Goal: Task Accomplishment & Management: Manage account settings

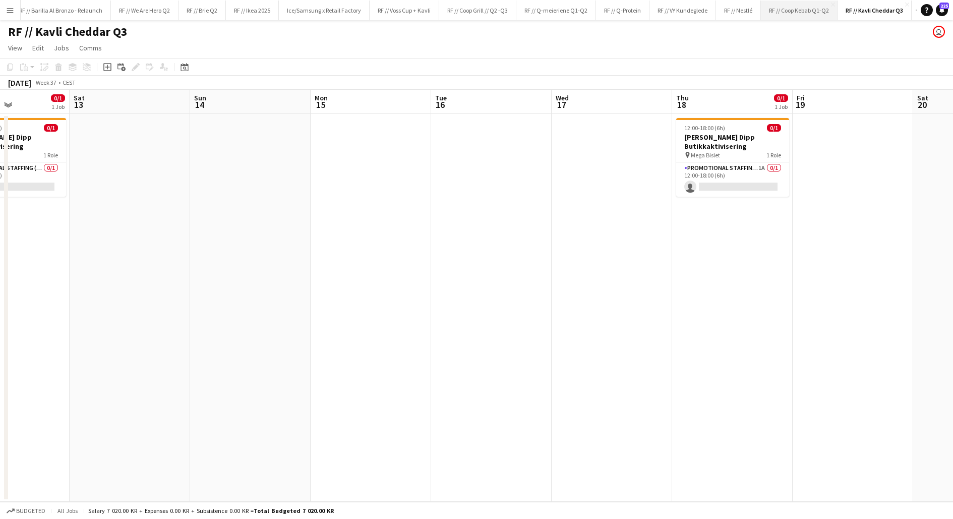
scroll to position [0, 218]
click at [238, 10] on button "RF // Ikea 2025 Close" at bounding box center [251, 11] width 53 height 20
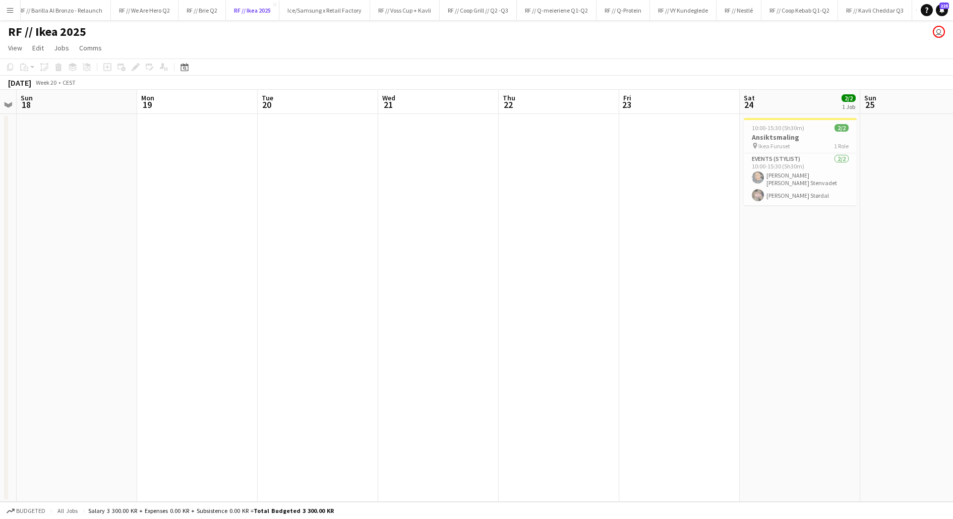
scroll to position [0, 223]
click at [794, 137] on h3 "Ansiktsmaling" at bounding box center [801, 137] width 113 height 9
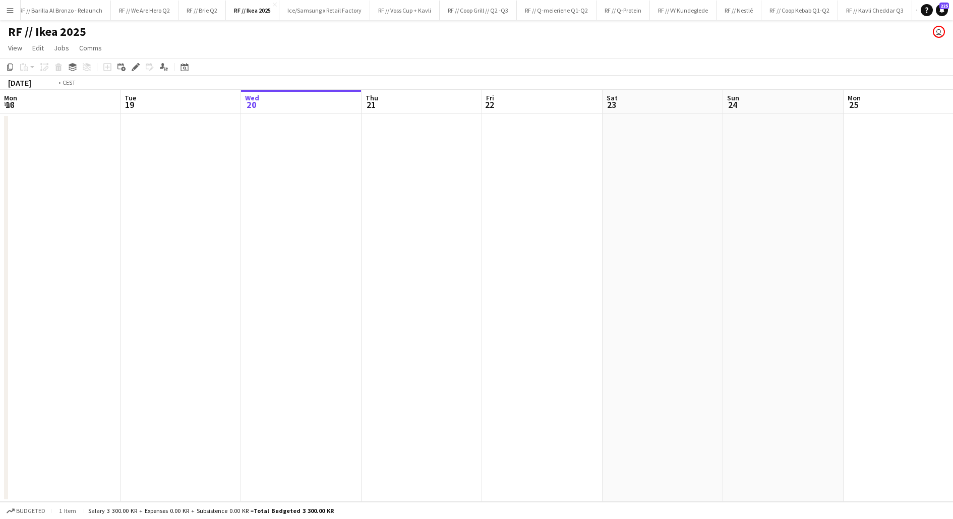
scroll to position [0, 229]
click at [669, 169] on app-date-cell at bounding box center [674, 308] width 120 height 388
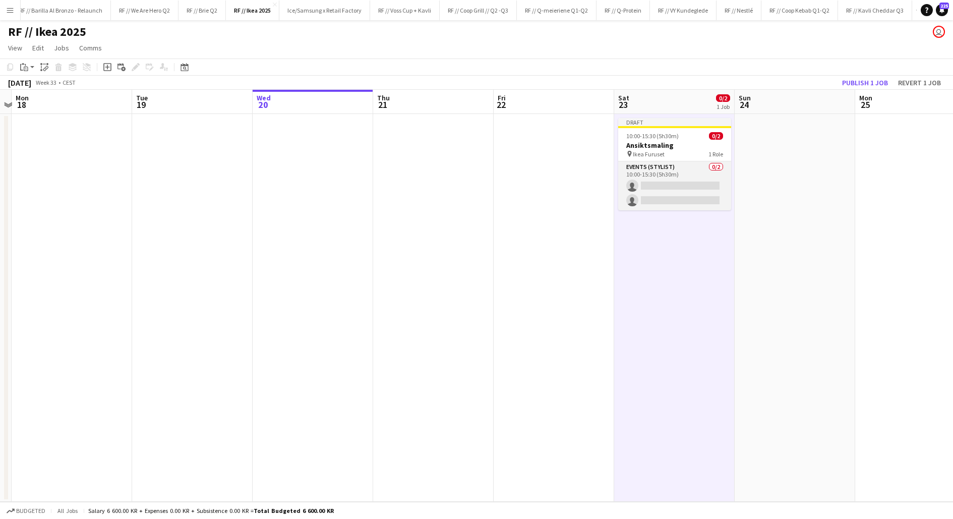
click at [661, 181] on app-card-role "Events (Stylist) 0/2 10:00-15:30 (5h30m) single-neutral-actions single-neutral-…" at bounding box center [674, 185] width 113 height 49
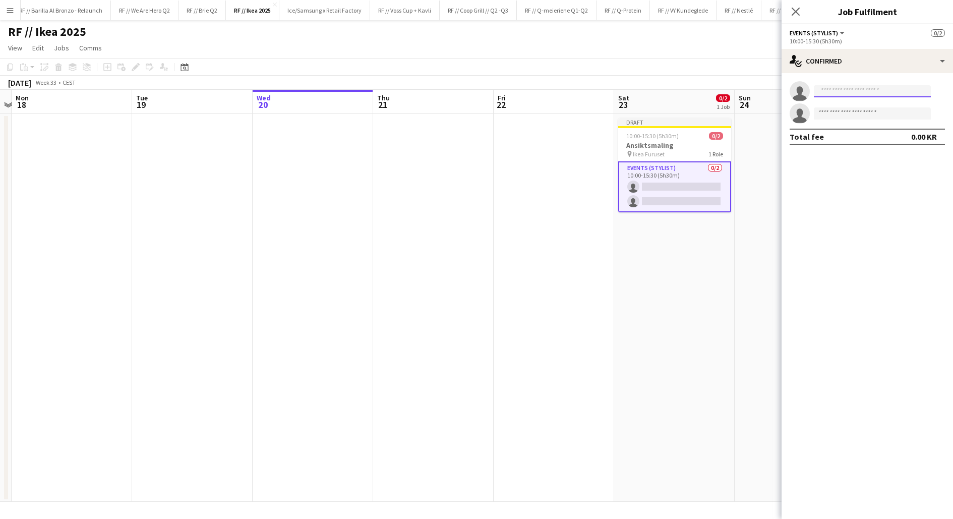
click at [829, 92] on input at bounding box center [871, 91] width 117 height 12
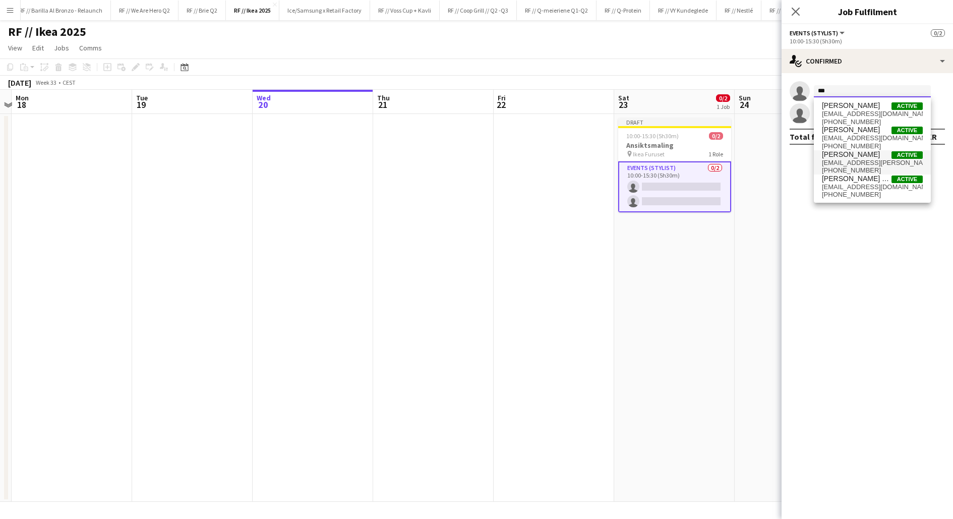
type input "***"
click at [859, 164] on span "mia.dahling@gmail.com" at bounding box center [872, 163] width 101 height 8
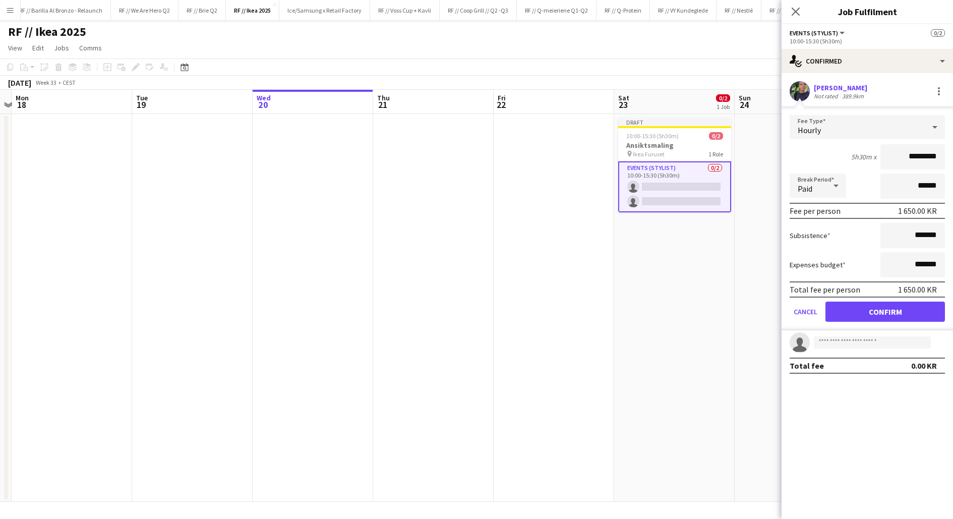
click at [801, 90] on app-user-avatar at bounding box center [799, 91] width 20 height 20
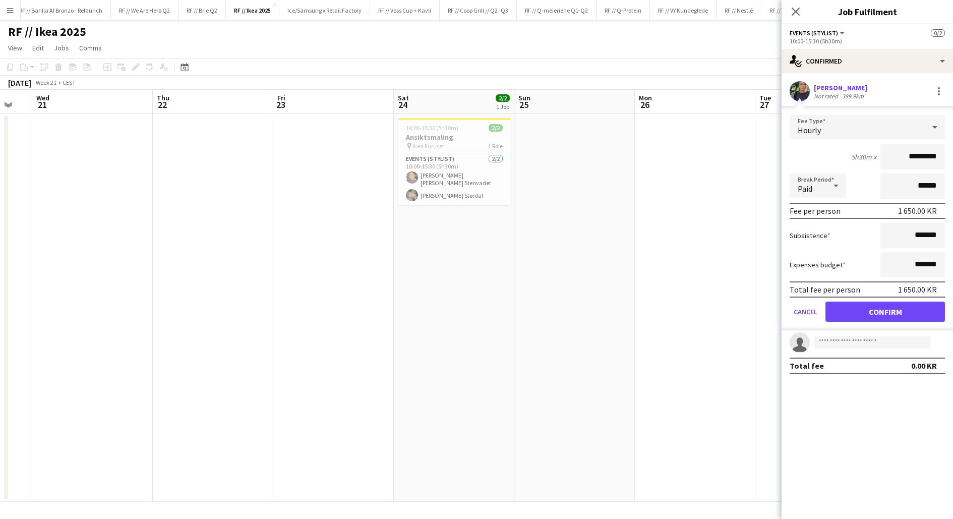
scroll to position [0, 352]
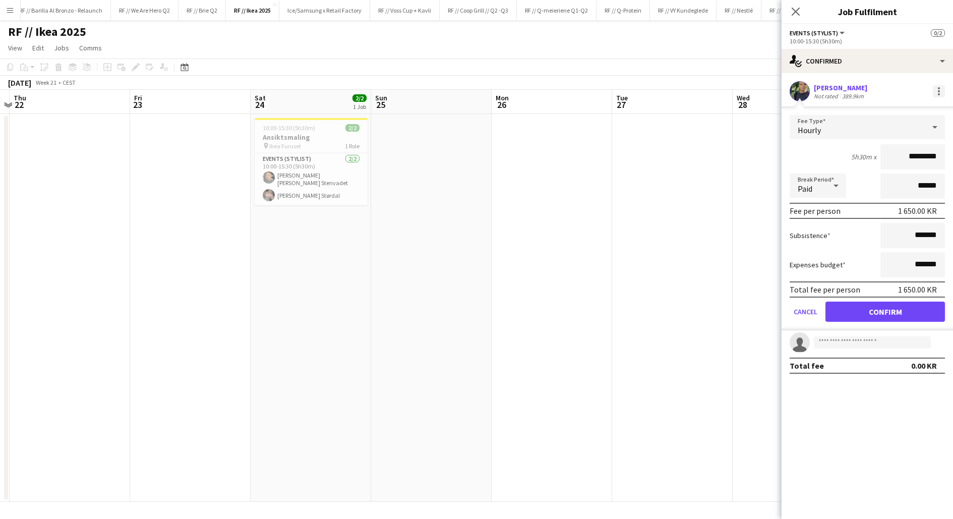
click at [938, 88] on div at bounding box center [938, 88] width 2 height 2
click at [904, 181] on span "Remove" at bounding box center [905, 182] width 62 height 9
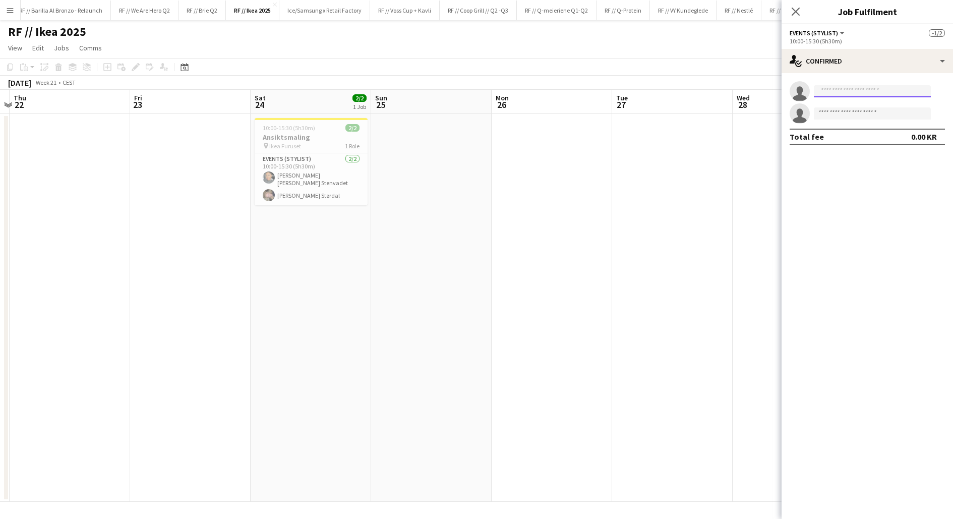
click at [851, 94] on input at bounding box center [871, 91] width 117 height 12
type input "**********"
click at [879, 113] on span "mia.stordal@gmail.com" at bounding box center [872, 114] width 101 height 8
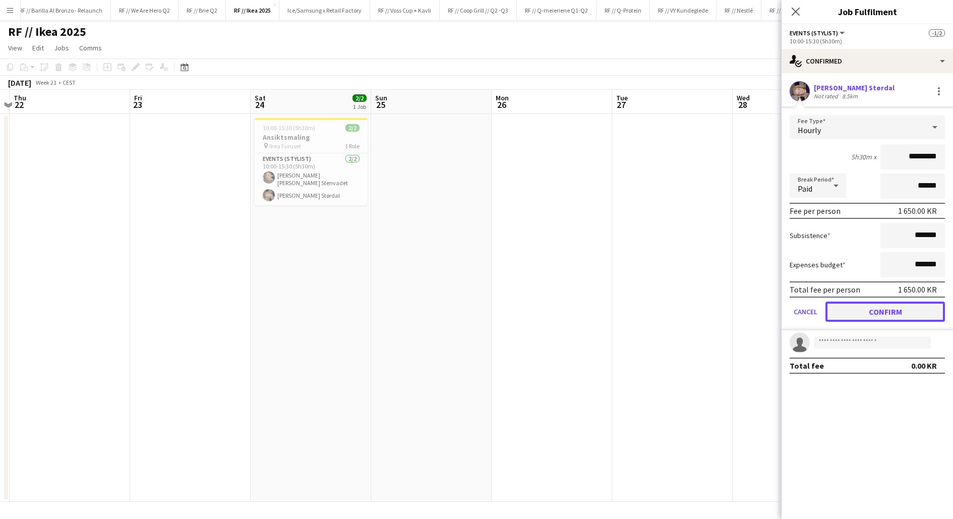
click at [874, 307] on button "Confirm" at bounding box center [884, 311] width 119 height 20
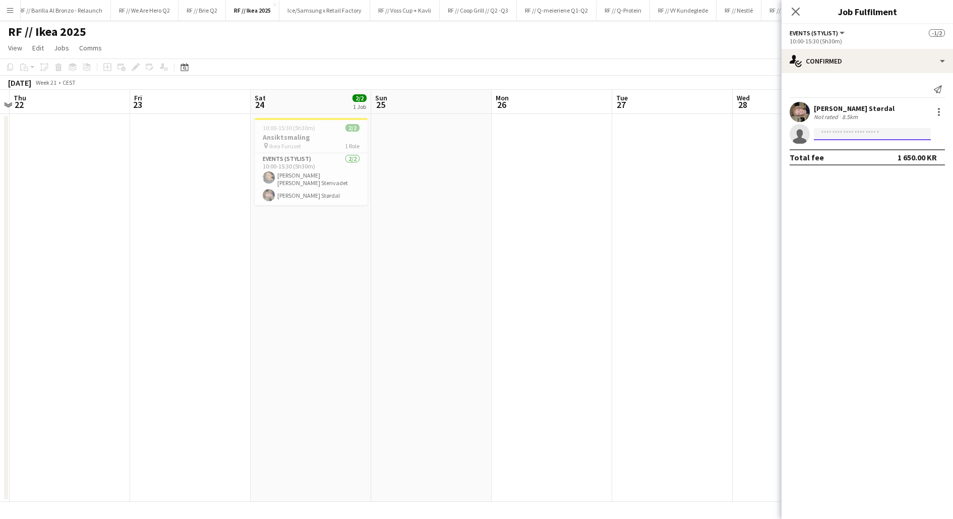
click at [865, 135] on input at bounding box center [871, 134] width 117 height 12
click at [756, 158] on app-date-cell at bounding box center [792, 308] width 120 height 388
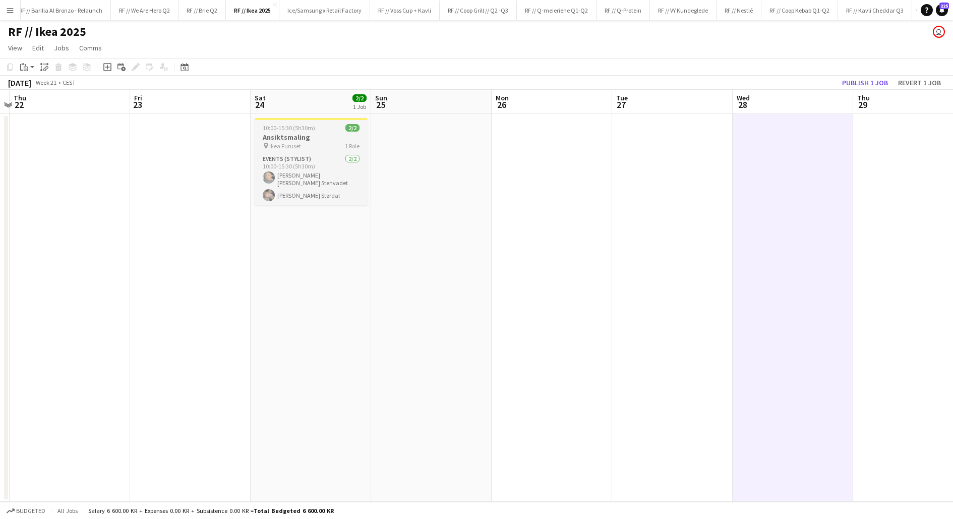
click at [318, 148] on div "pin Ikea Furuset 1 Role" at bounding box center [311, 146] width 113 height 8
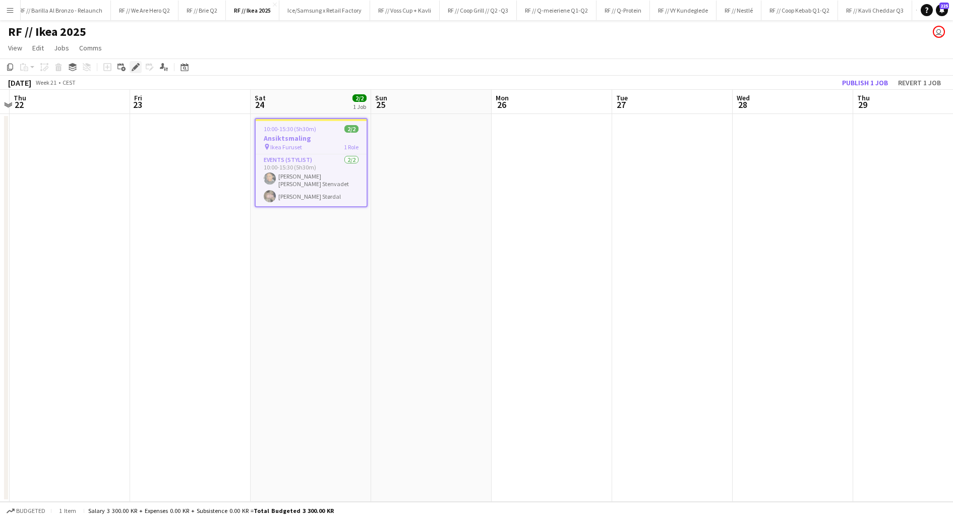
click at [132, 70] on icon at bounding box center [133, 70] width 3 height 3
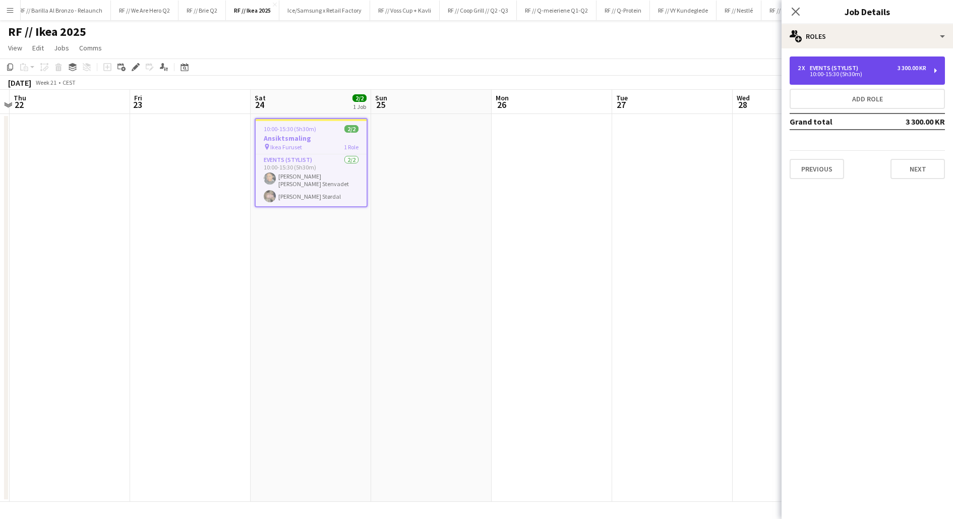
click at [866, 68] on div "2 x Events (Stylist) 3 300.00 KR" at bounding box center [861, 68] width 129 height 7
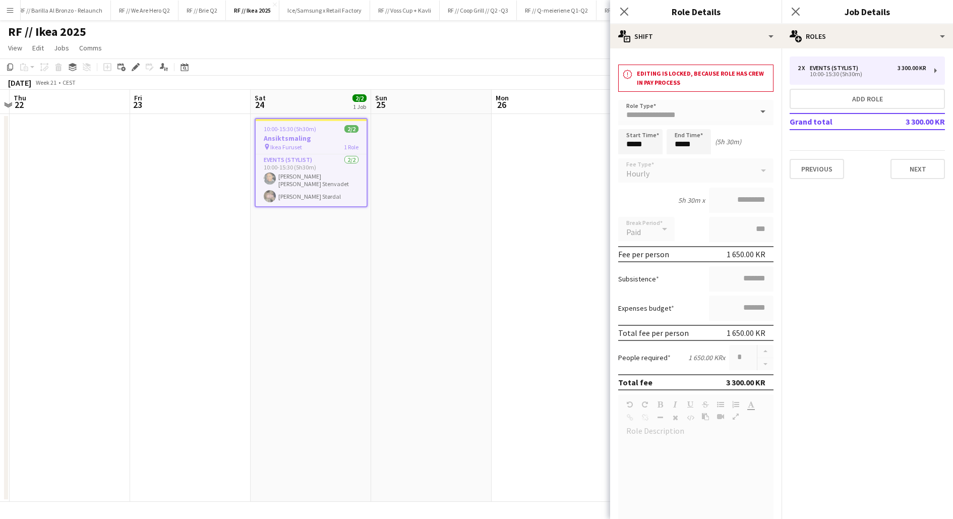
click at [516, 236] on app-date-cell at bounding box center [551, 308] width 120 height 388
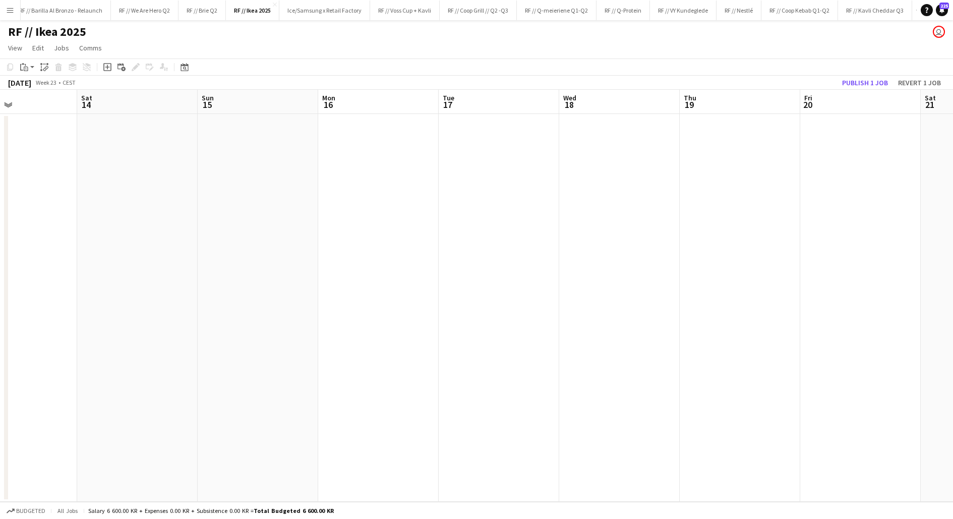
scroll to position [0, 291]
click at [868, 86] on button "Publish 1 job" at bounding box center [865, 82] width 54 height 13
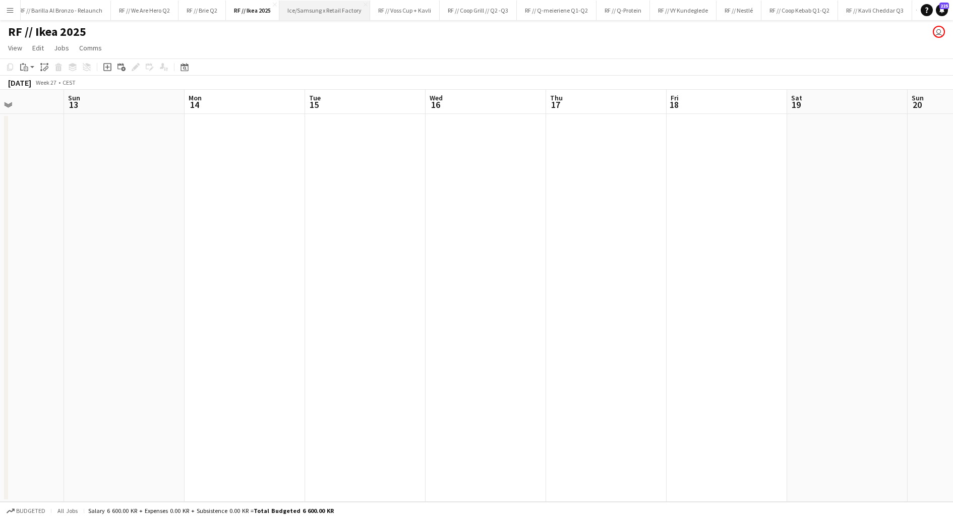
scroll to position [0, 363]
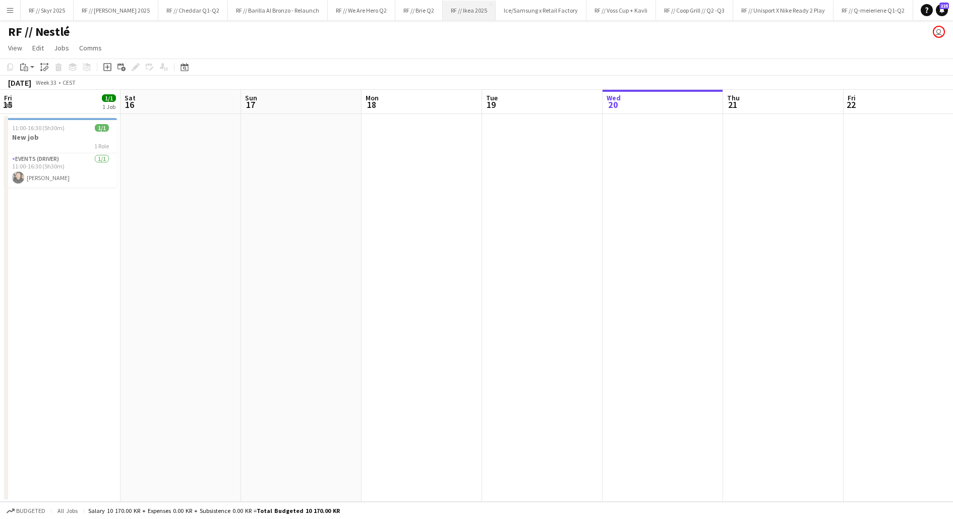
scroll to position [0, 325]
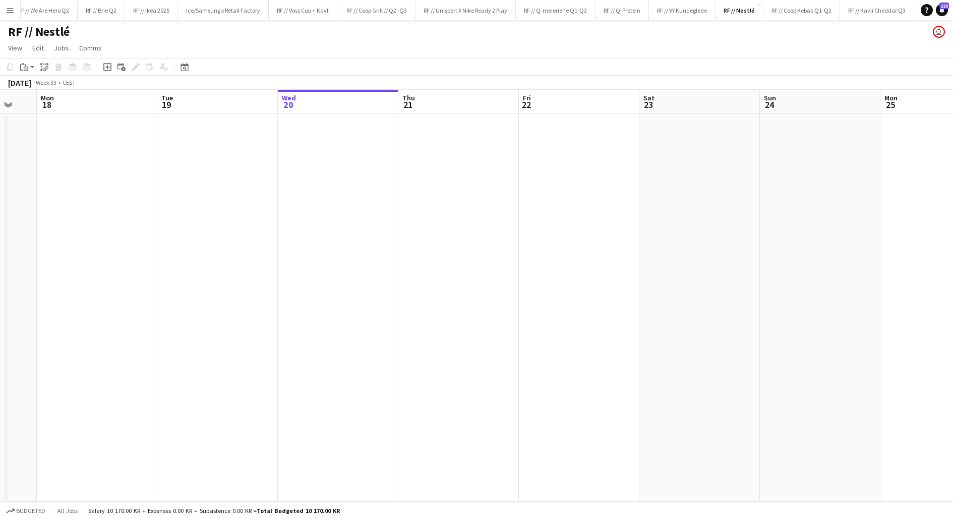
click at [455, 231] on app-date-cell at bounding box center [458, 308] width 120 height 388
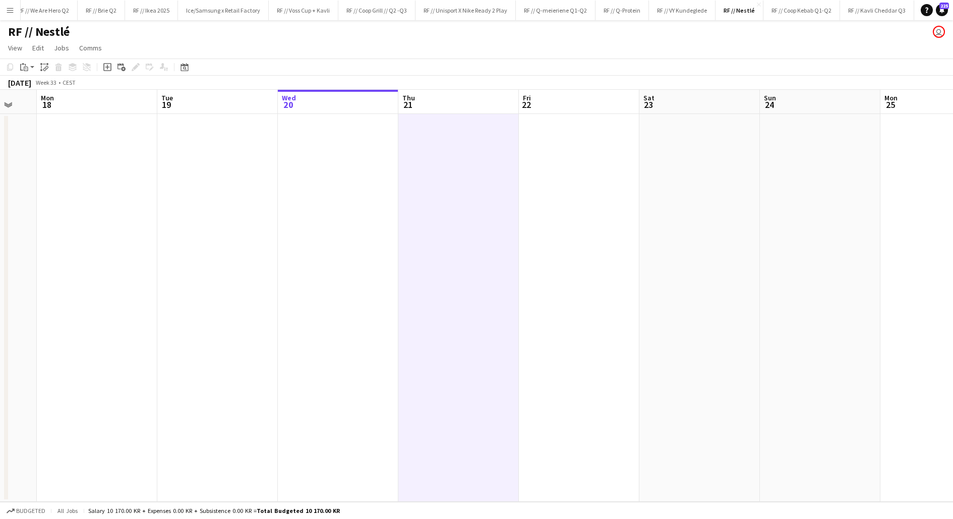
click at [455, 231] on app-date-cell at bounding box center [458, 308] width 120 height 388
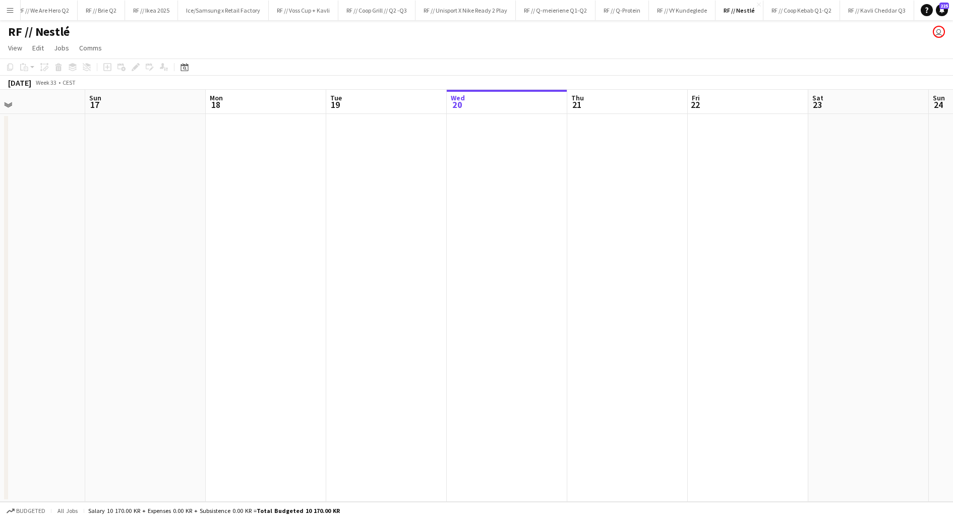
scroll to position [0, 274]
click at [489, 193] on app-date-cell at bounding box center [509, 308] width 120 height 388
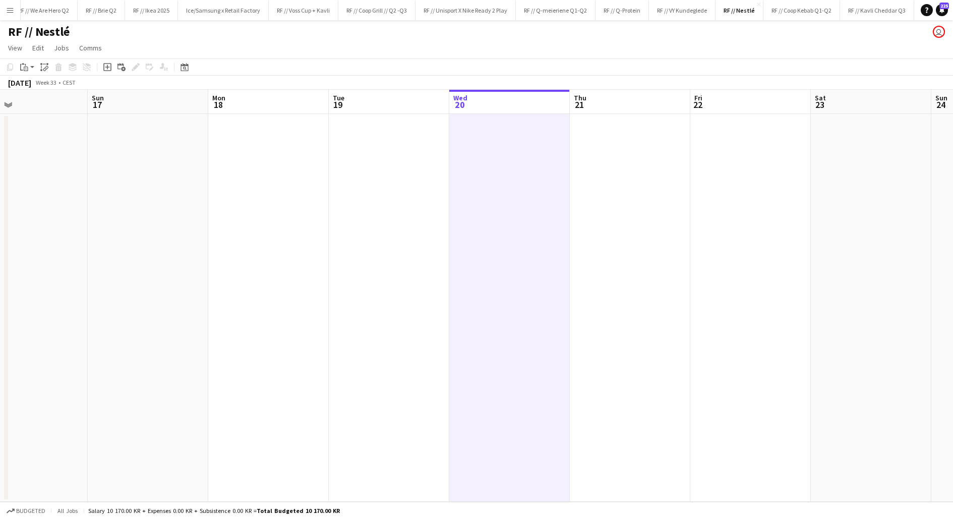
click at [489, 193] on app-date-cell at bounding box center [509, 308] width 120 height 388
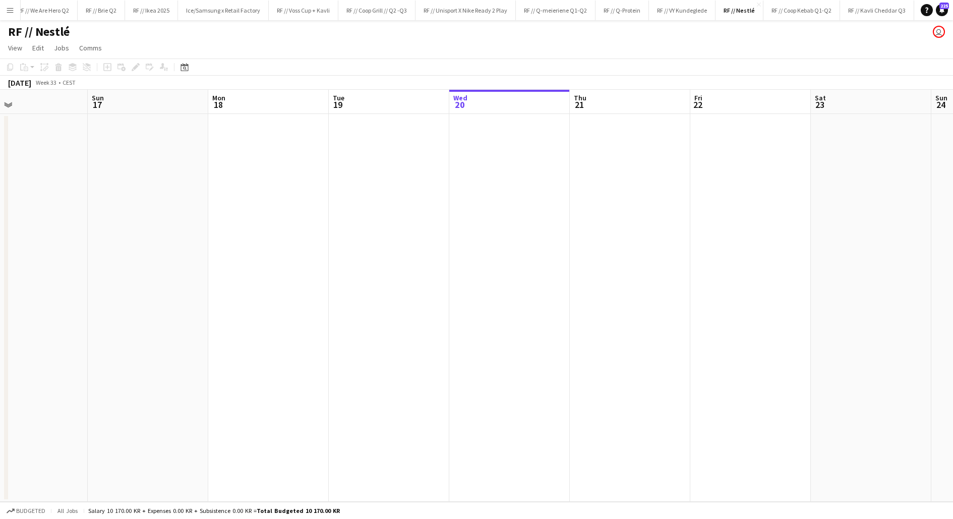
click at [525, 196] on app-date-cell at bounding box center [509, 308] width 120 height 388
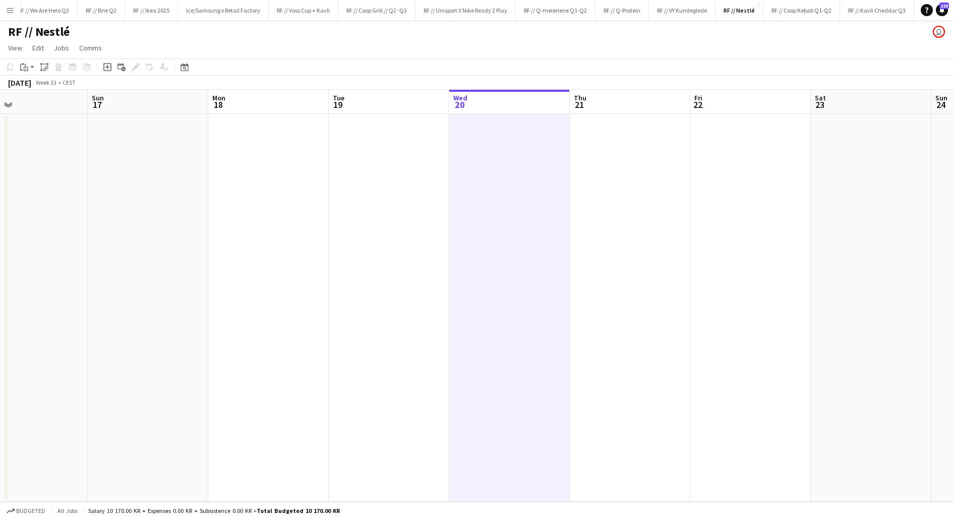
click at [525, 196] on app-date-cell at bounding box center [509, 308] width 120 height 388
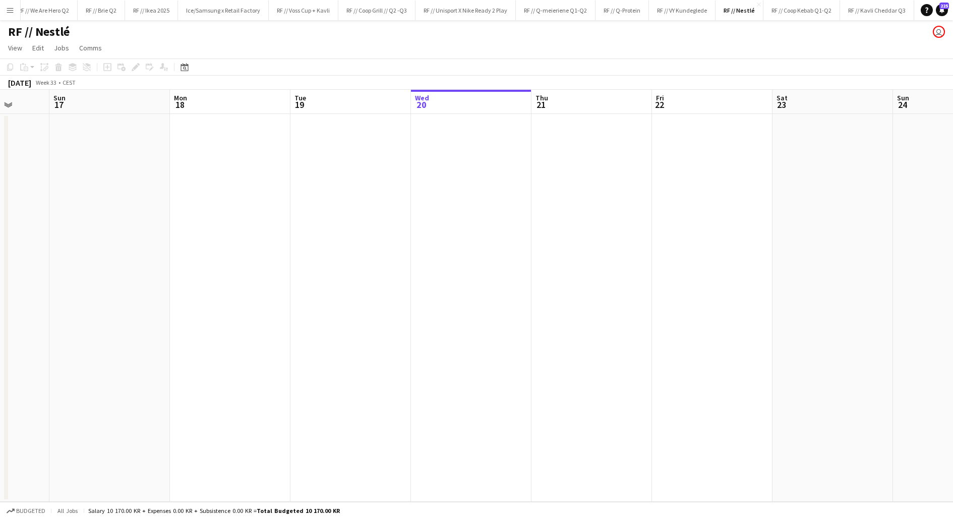
scroll to position [0, 314]
click at [454, 216] on app-date-cell at bounding box center [468, 308] width 120 height 388
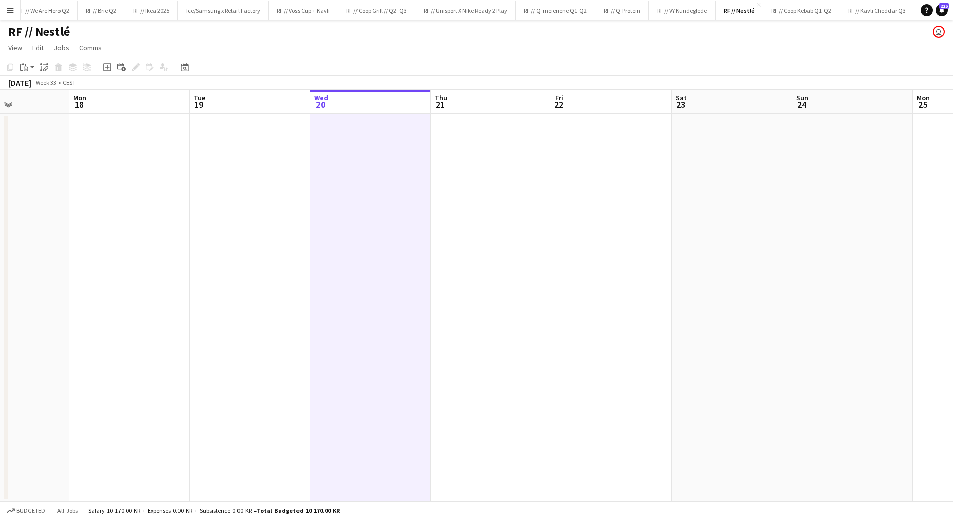
scroll to position [0, 327]
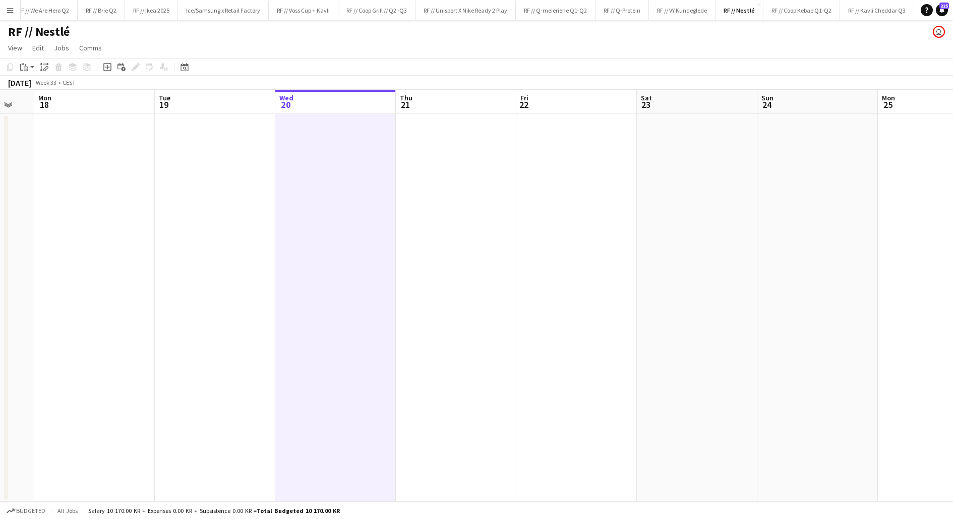
click at [670, 157] on app-date-cell at bounding box center [697, 308] width 120 height 388
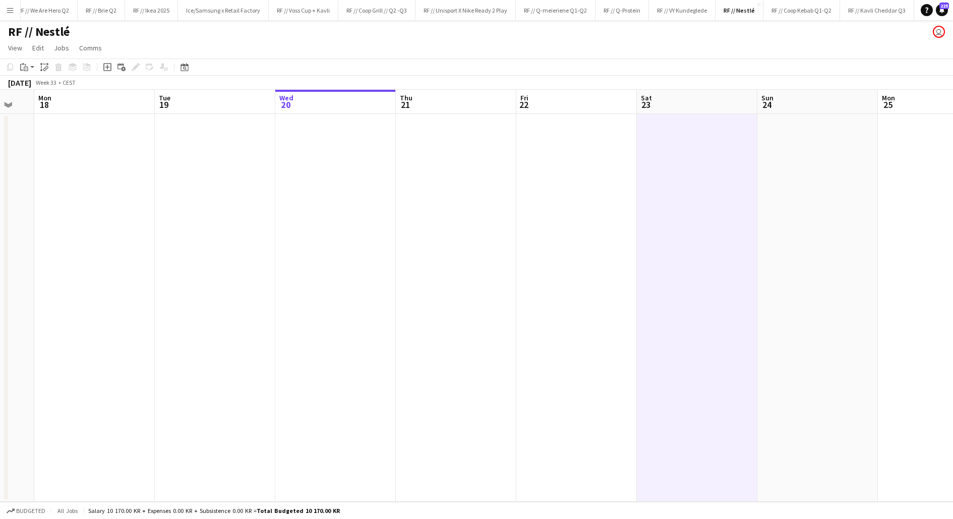
click at [670, 157] on app-date-cell at bounding box center [697, 308] width 120 height 388
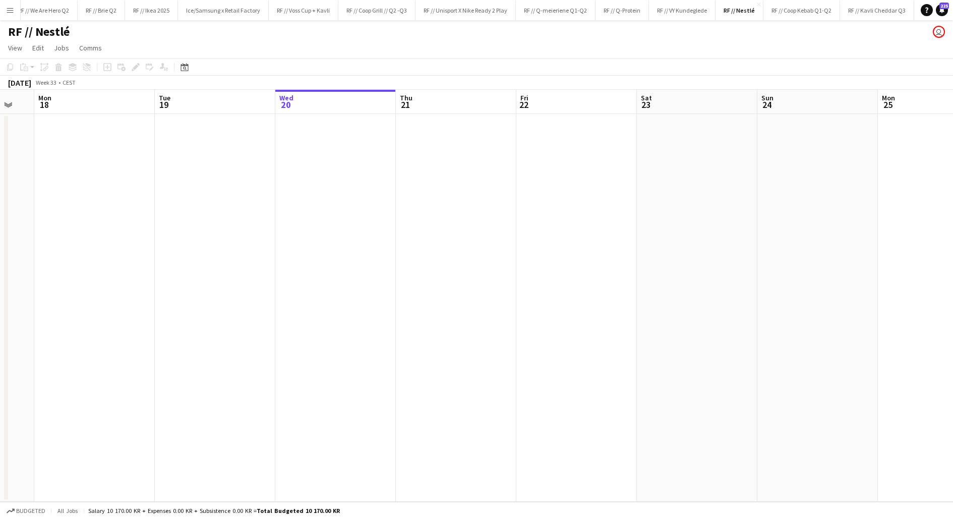
click at [699, 152] on app-date-cell at bounding box center [697, 308] width 120 height 388
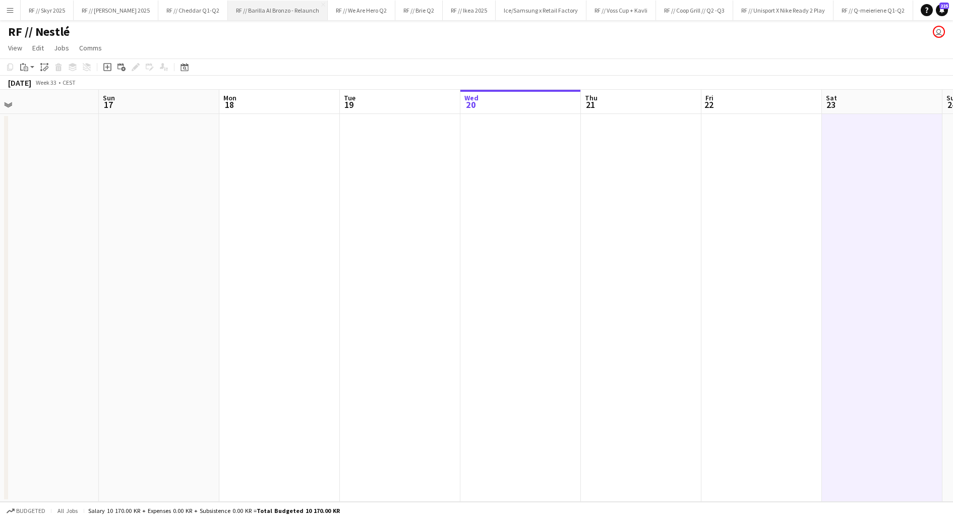
scroll to position [0, 318]
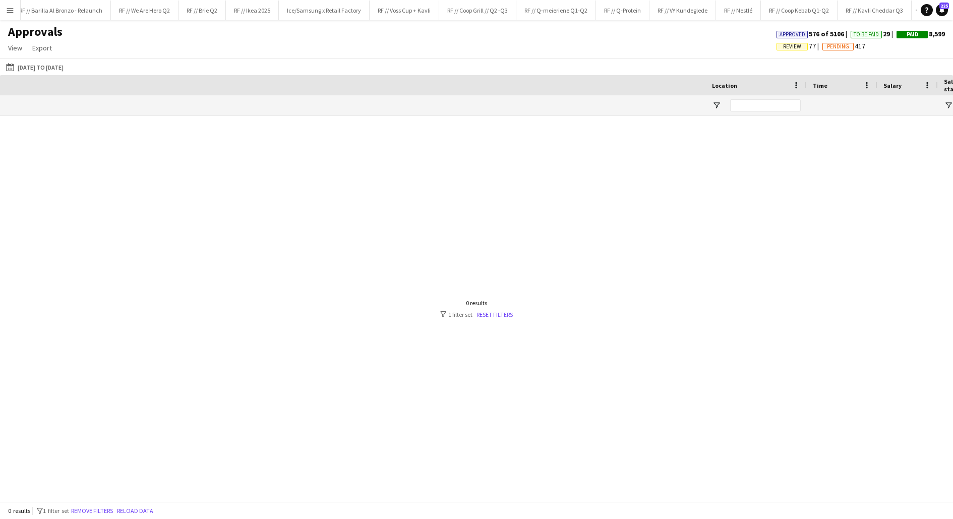
scroll to position [0, 877]
click at [7, 3] on button "Menu" at bounding box center [10, 10] width 20 height 20
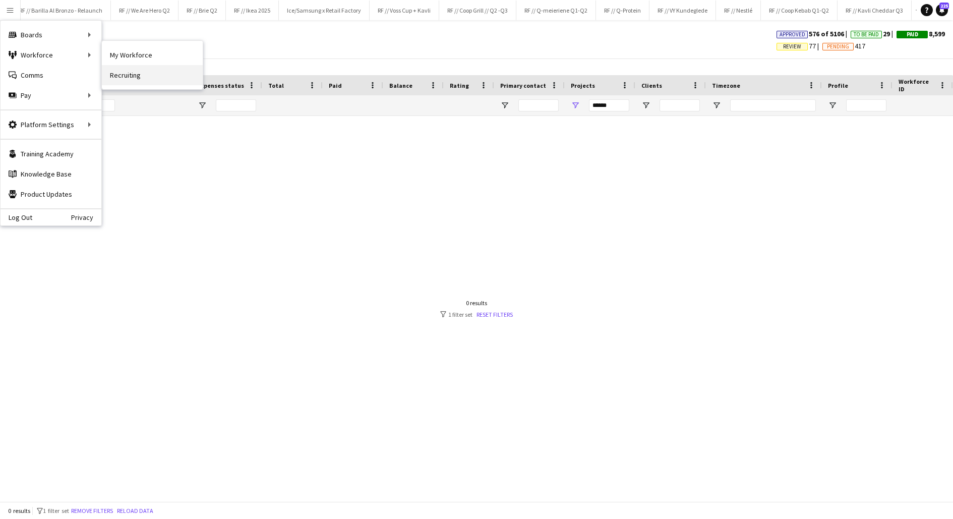
click at [133, 72] on link "Recruiting" at bounding box center [152, 75] width 101 height 20
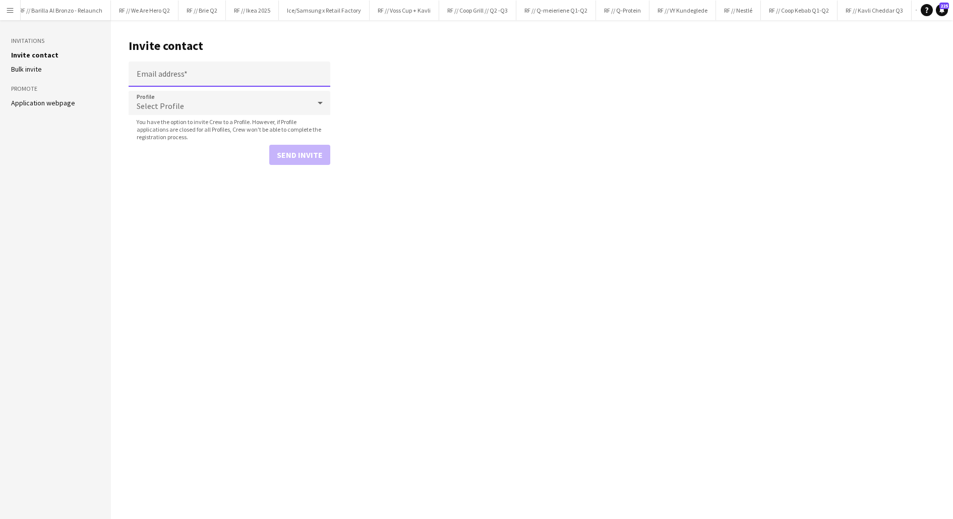
click at [166, 72] on input "Email address" at bounding box center [230, 73] width 202 height 25
type input "**********"
click at [283, 149] on button "Send invite" at bounding box center [299, 155] width 61 height 20
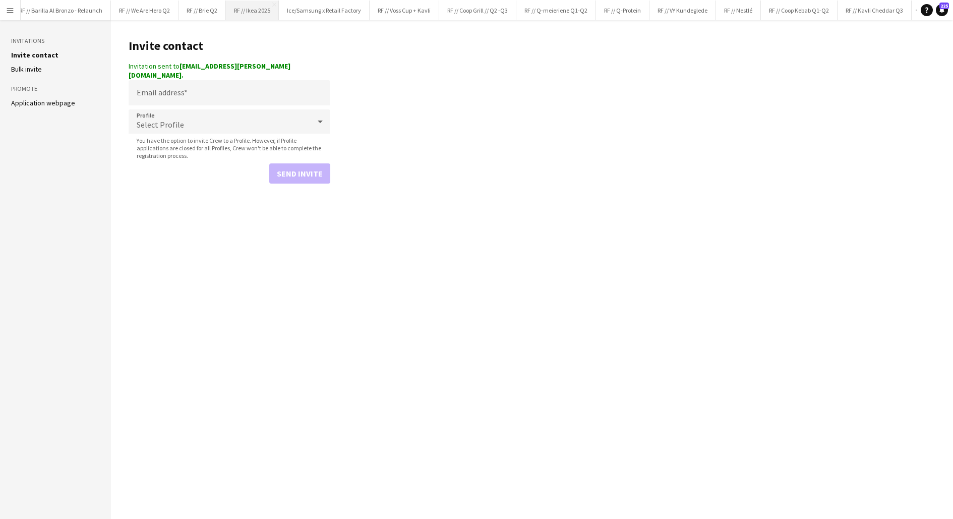
click at [234, 11] on button "RF // Ikea 2025 Close" at bounding box center [252, 11] width 53 height 20
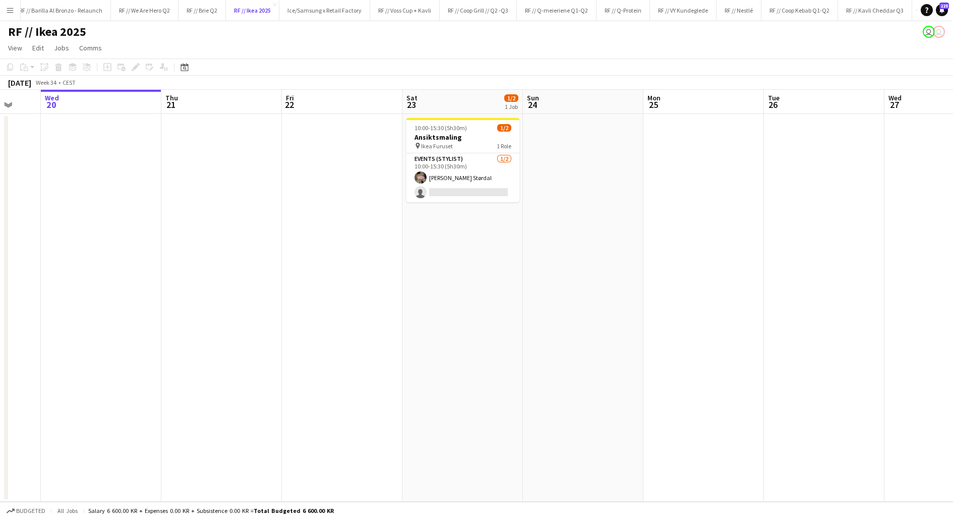
scroll to position [0, 322]
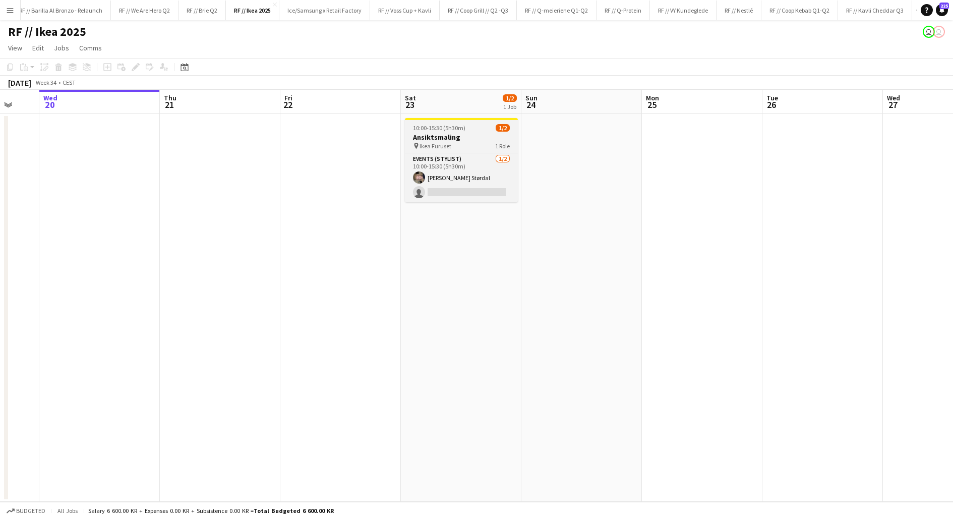
click at [448, 138] on h3 "Ansiktsmaling" at bounding box center [461, 137] width 113 height 9
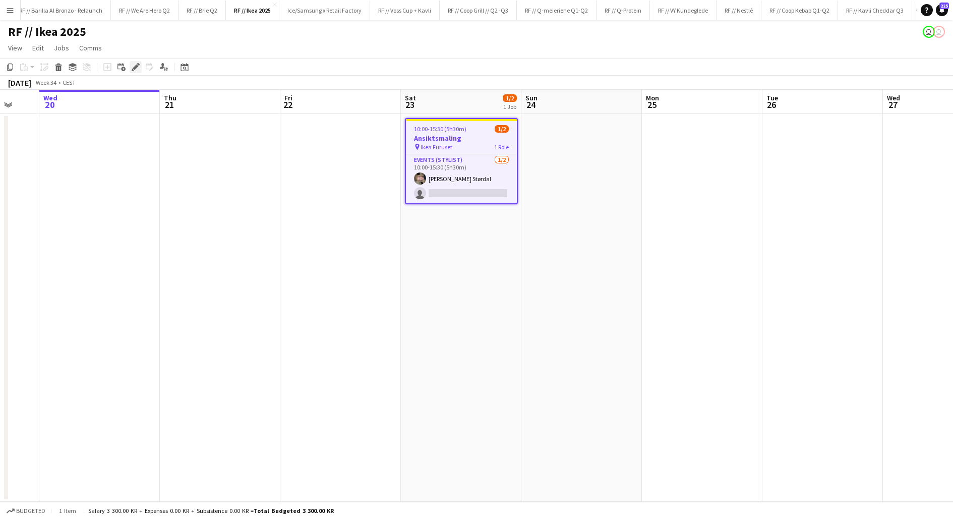
click at [136, 65] on icon at bounding box center [136, 68] width 6 height 6
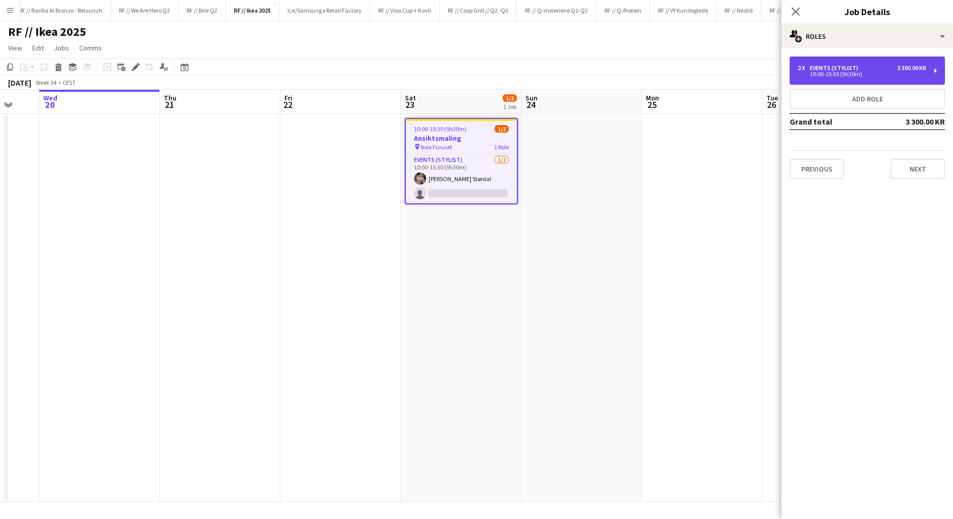
click at [877, 72] on div "10:00-15:30 (5h30m)" at bounding box center [861, 74] width 129 height 5
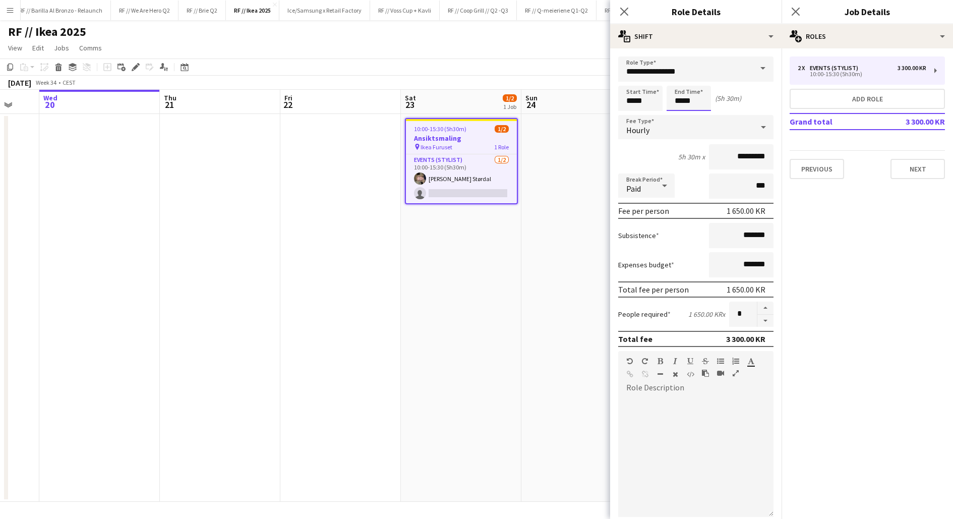
click at [678, 100] on input "*****" at bounding box center [688, 98] width 44 height 25
click at [680, 111] on div at bounding box center [678, 116] width 20 height 10
click at [708, 111] on div at bounding box center [698, 116] width 20 height 10
type input "*****"
click at [701, 112] on div at bounding box center [698, 116] width 20 height 10
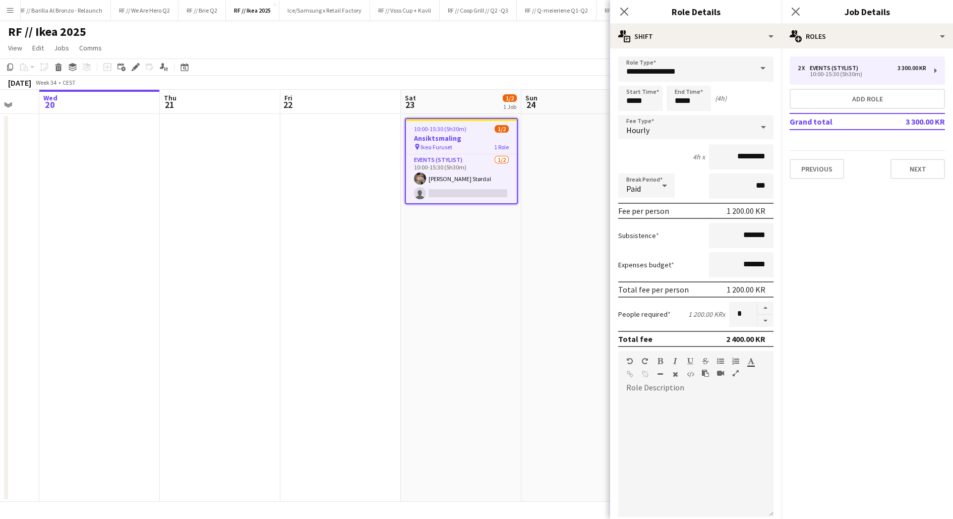
click at [728, 99] on div "Start Time ***** End Time ***** (4h)" at bounding box center [695, 98] width 155 height 25
click at [559, 359] on app-date-cell at bounding box center [581, 308] width 120 height 388
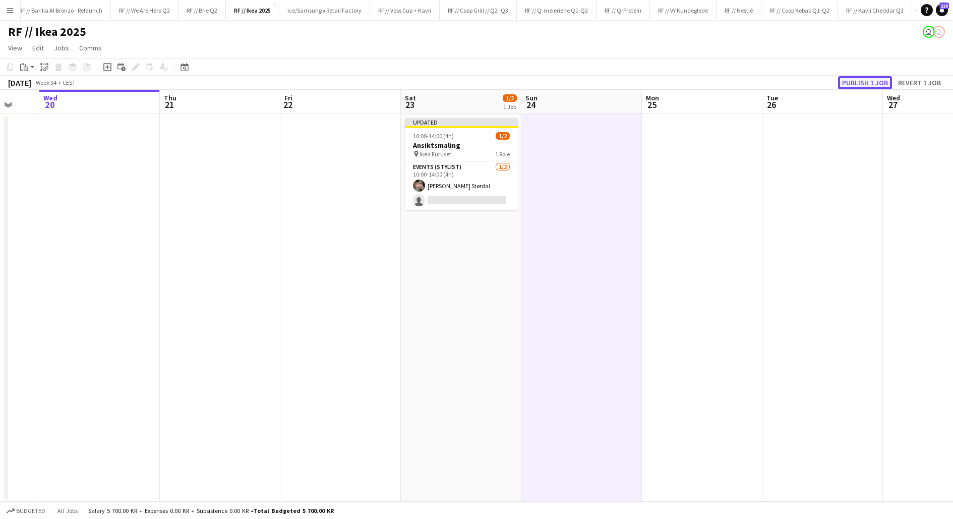
click at [851, 85] on button "Publish 1 job" at bounding box center [865, 82] width 54 height 13
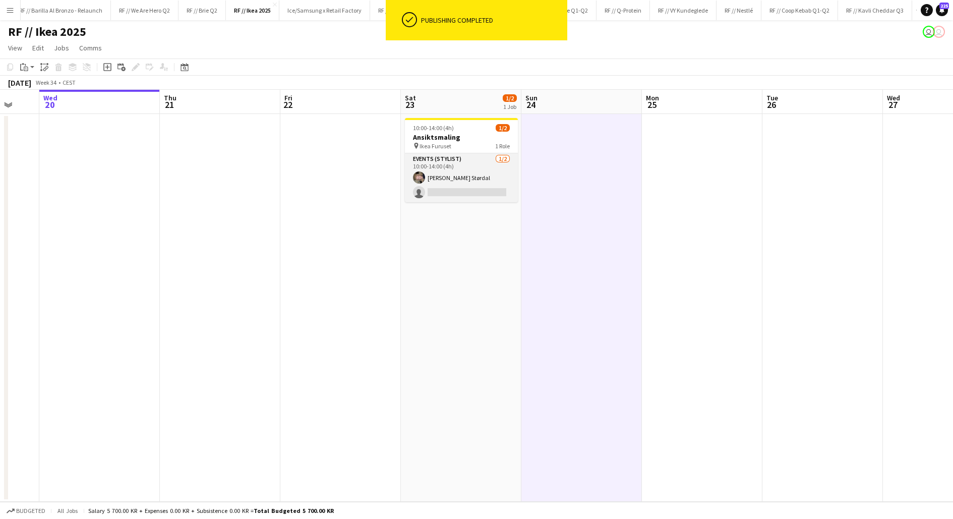
click at [459, 185] on app-card-role "Events (Stylist) 1/2 10:00-14:00 (4h) Mia Kvernmo Størdal single-neutral-actions" at bounding box center [461, 177] width 113 height 49
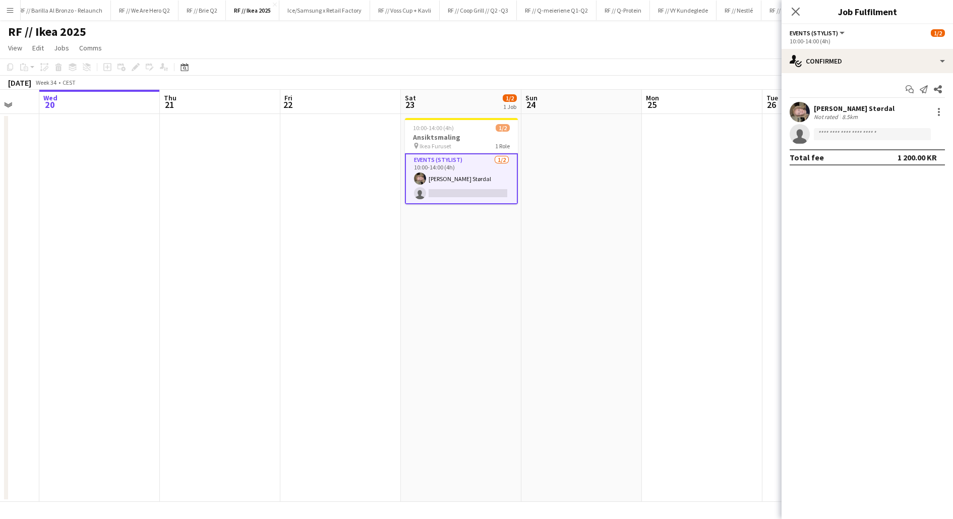
click at [823, 106] on div "Mia Kvernmo Størdal" at bounding box center [853, 108] width 81 height 9
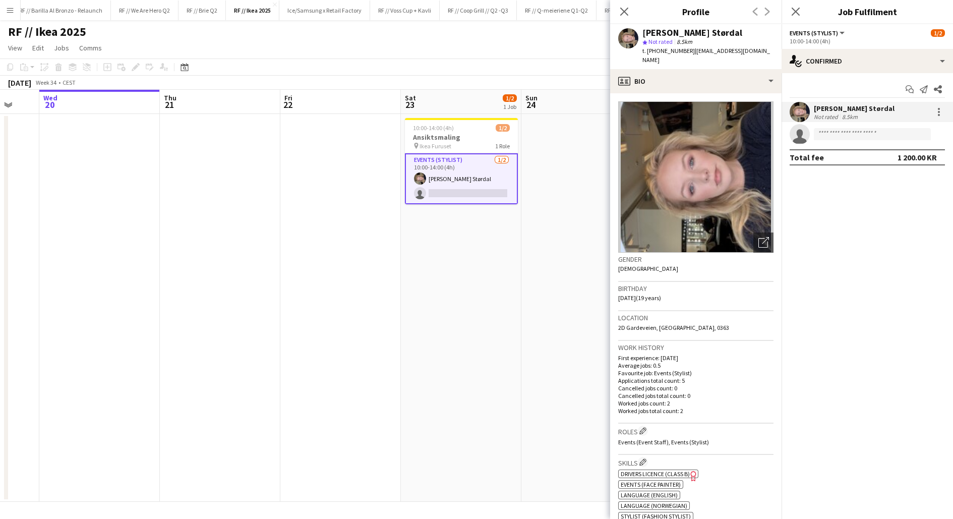
click at [487, 311] on app-date-cell "10:00-14:00 (4h) 1/2 Ansiktsmaling pin Ikea Furuset 1 Role Events (Stylist) 1/2…" at bounding box center [461, 308] width 120 height 388
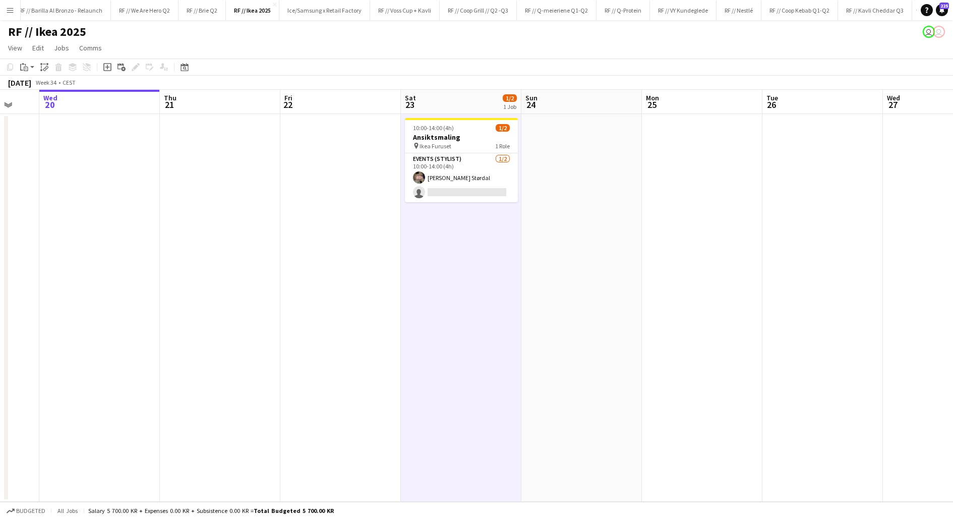
click at [487, 311] on app-date-cell "10:00-14:00 (4h) 1/2 Ansiktsmaling pin Ikea Furuset 1 Role Events (Stylist) 1/2…" at bounding box center [461, 308] width 120 height 388
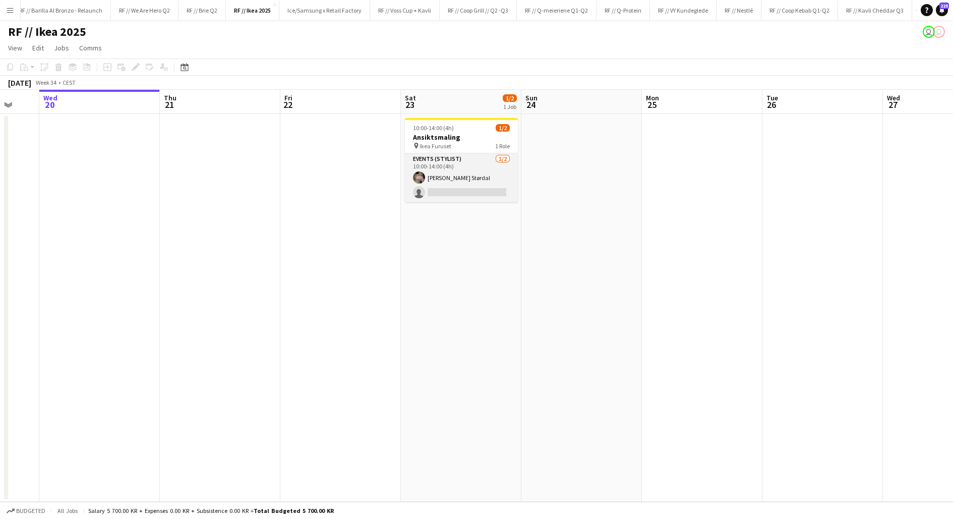
click at [470, 193] on app-card-role "Events (Stylist) 1/2 10:00-14:00 (4h) Mia Kvernmo Størdal single-neutral-actions" at bounding box center [461, 177] width 113 height 49
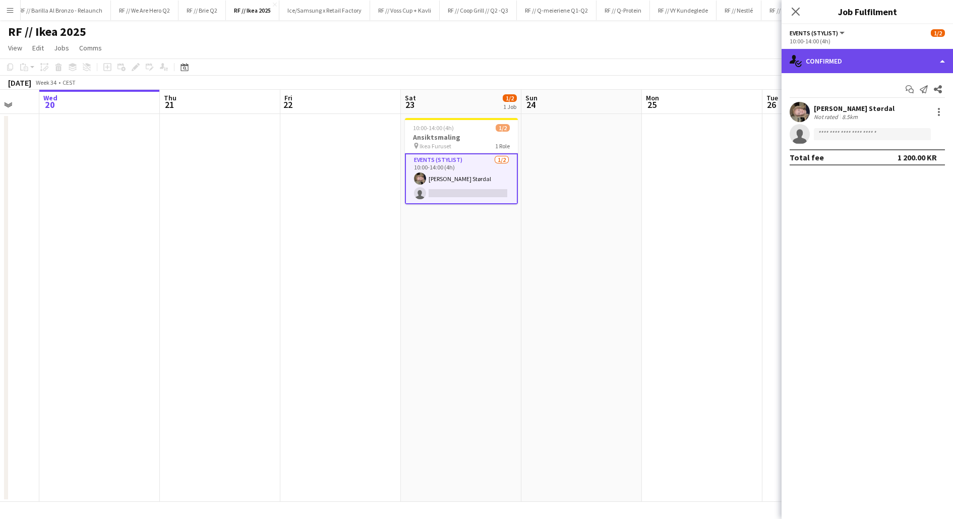
click at [810, 69] on div "single-neutral-actions-check-2 Confirmed" at bounding box center [866, 61] width 171 height 24
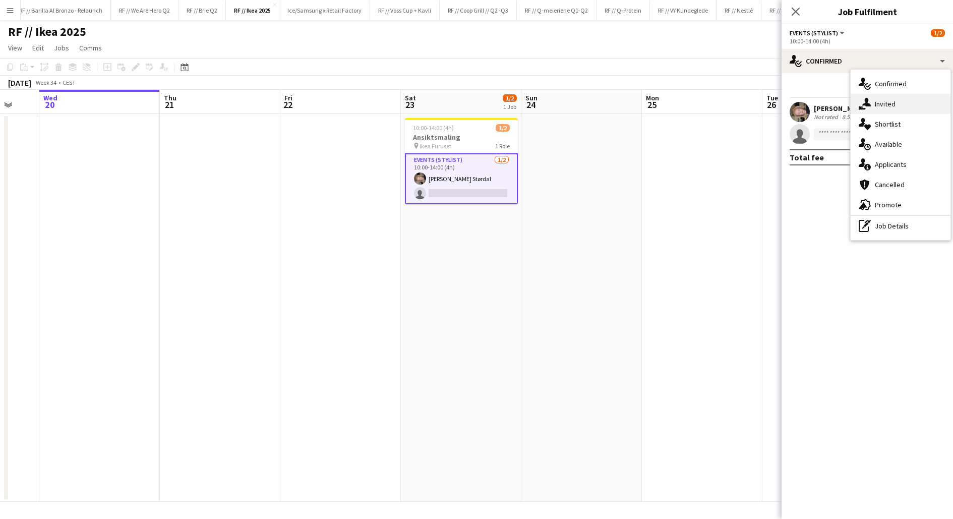
click at [860, 100] on icon "single-neutral-actions-share-1" at bounding box center [864, 104] width 12 height 12
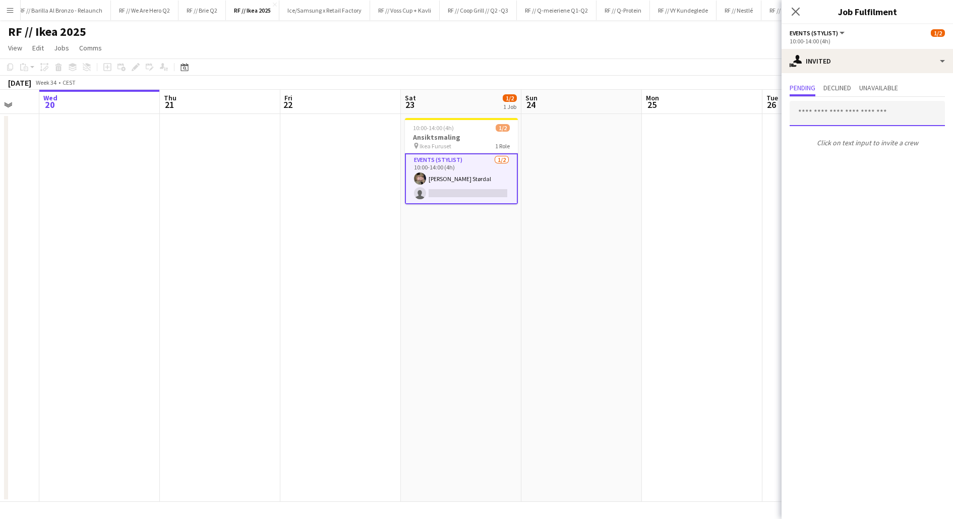
click at [840, 118] on input "text" at bounding box center [866, 113] width 155 height 25
type input "*"
click at [710, 197] on app-date-cell at bounding box center [702, 308] width 120 height 388
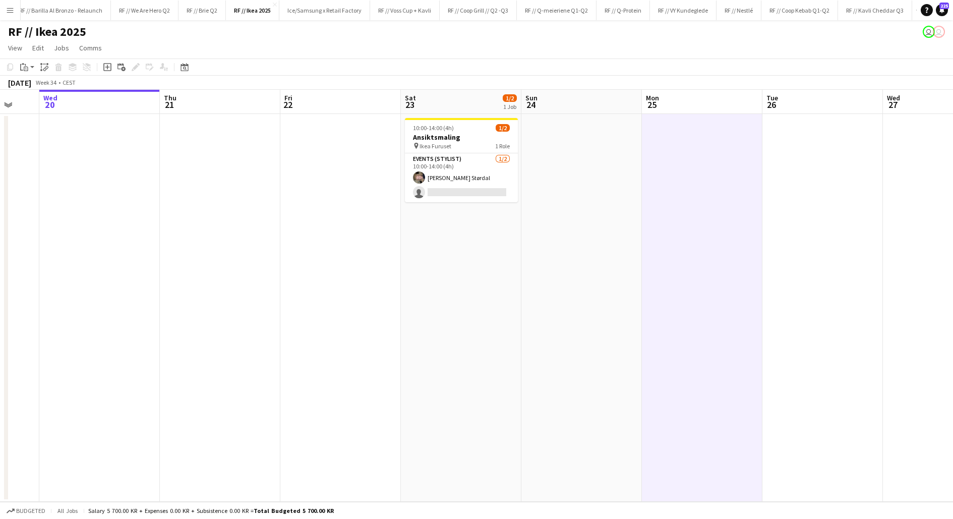
click at [710, 197] on app-date-cell at bounding box center [702, 308] width 120 height 388
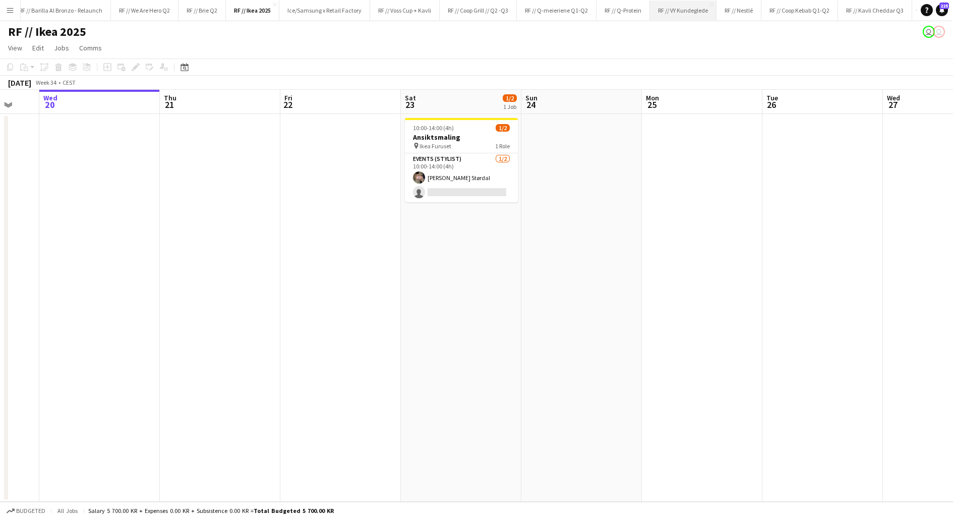
click at [670, 9] on button "RF // VY Kundeglede Close" at bounding box center [683, 11] width 67 height 20
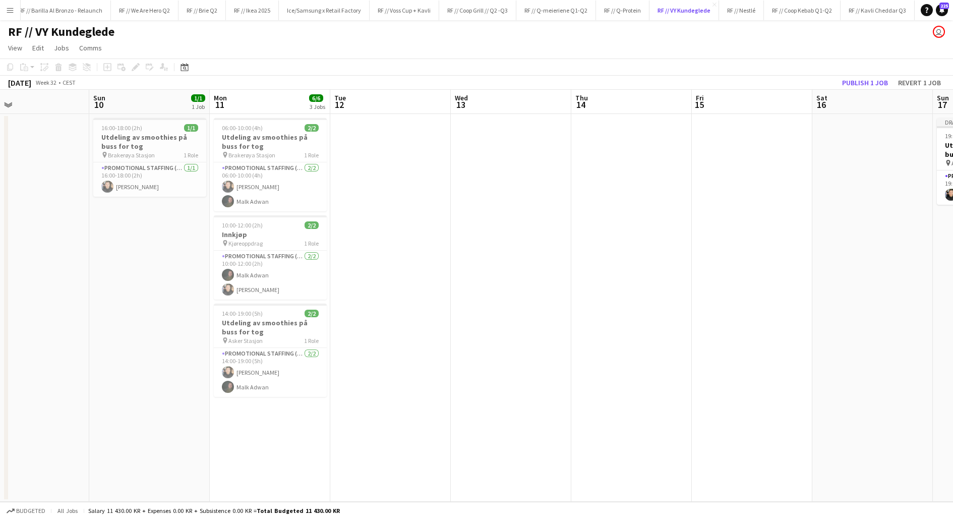
scroll to position [0, 249]
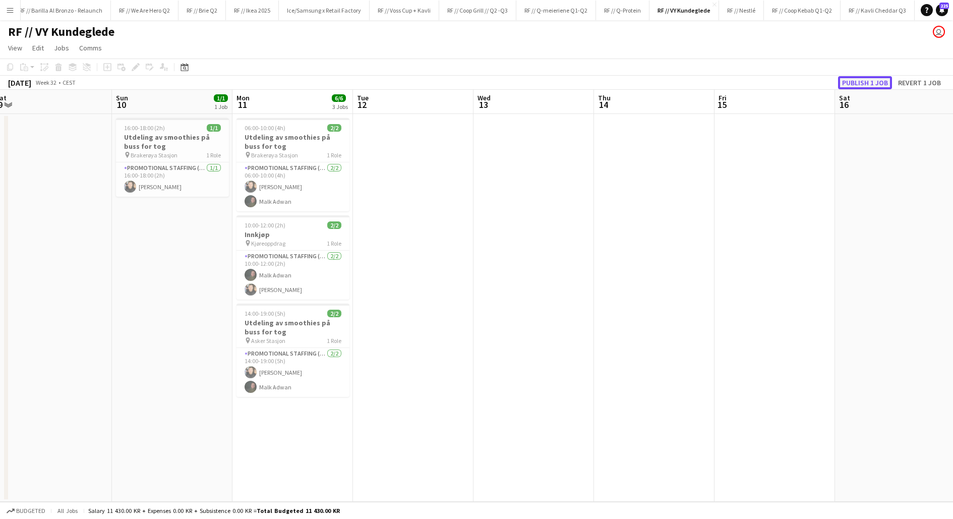
click at [852, 82] on button "Publish 1 job" at bounding box center [865, 82] width 54 height 13
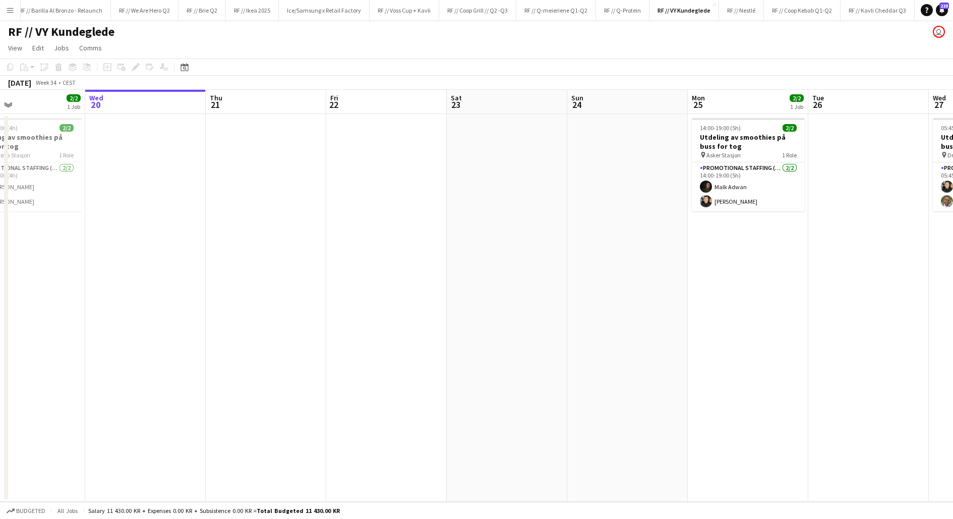
scroll to position [0, 236]
